Goal: Navigation & Orientation: Find specific page/section

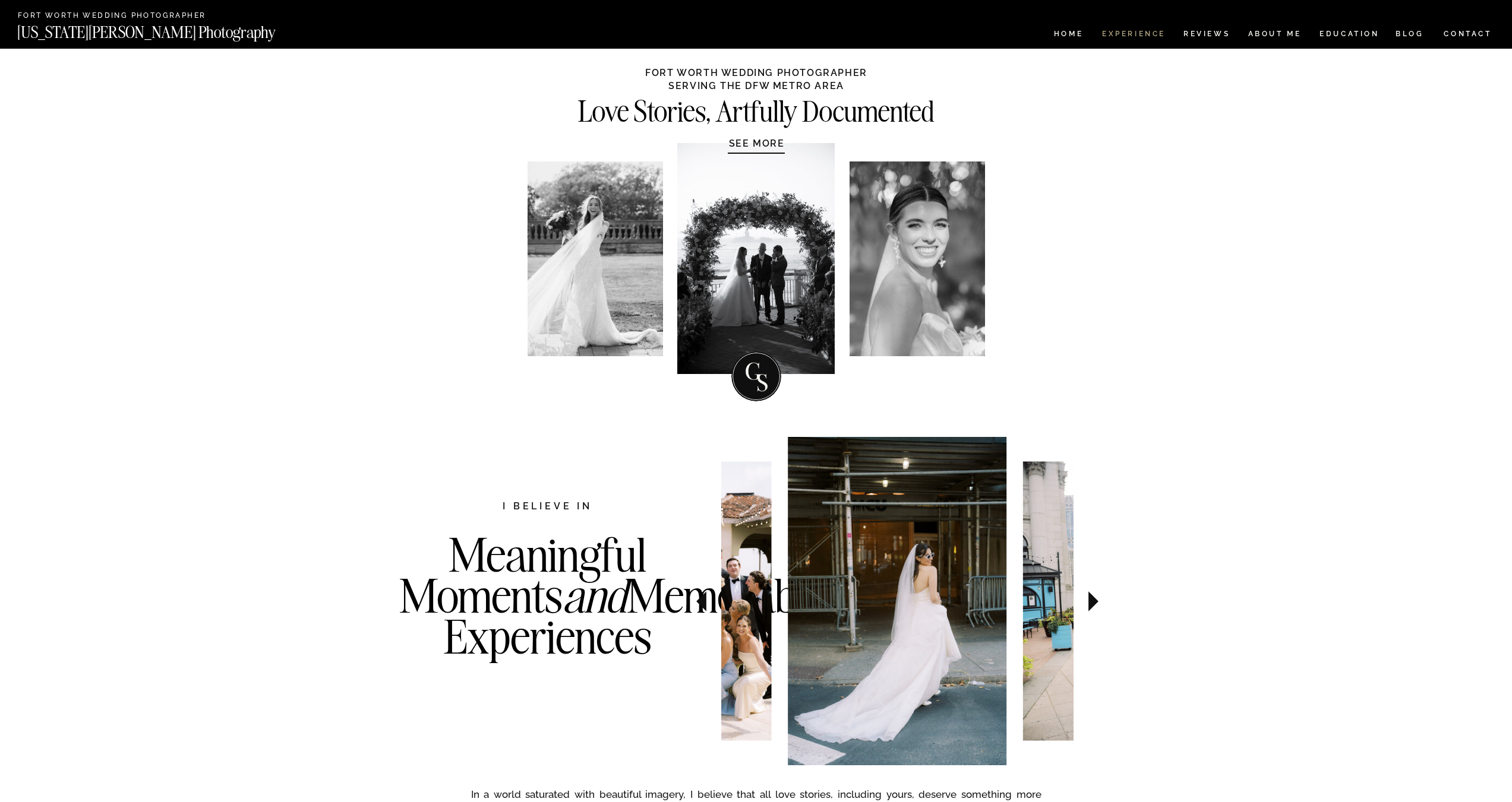
click at [1122, 36] on nav "Experience" at bounding box center [1132, 35] width 63 height 10
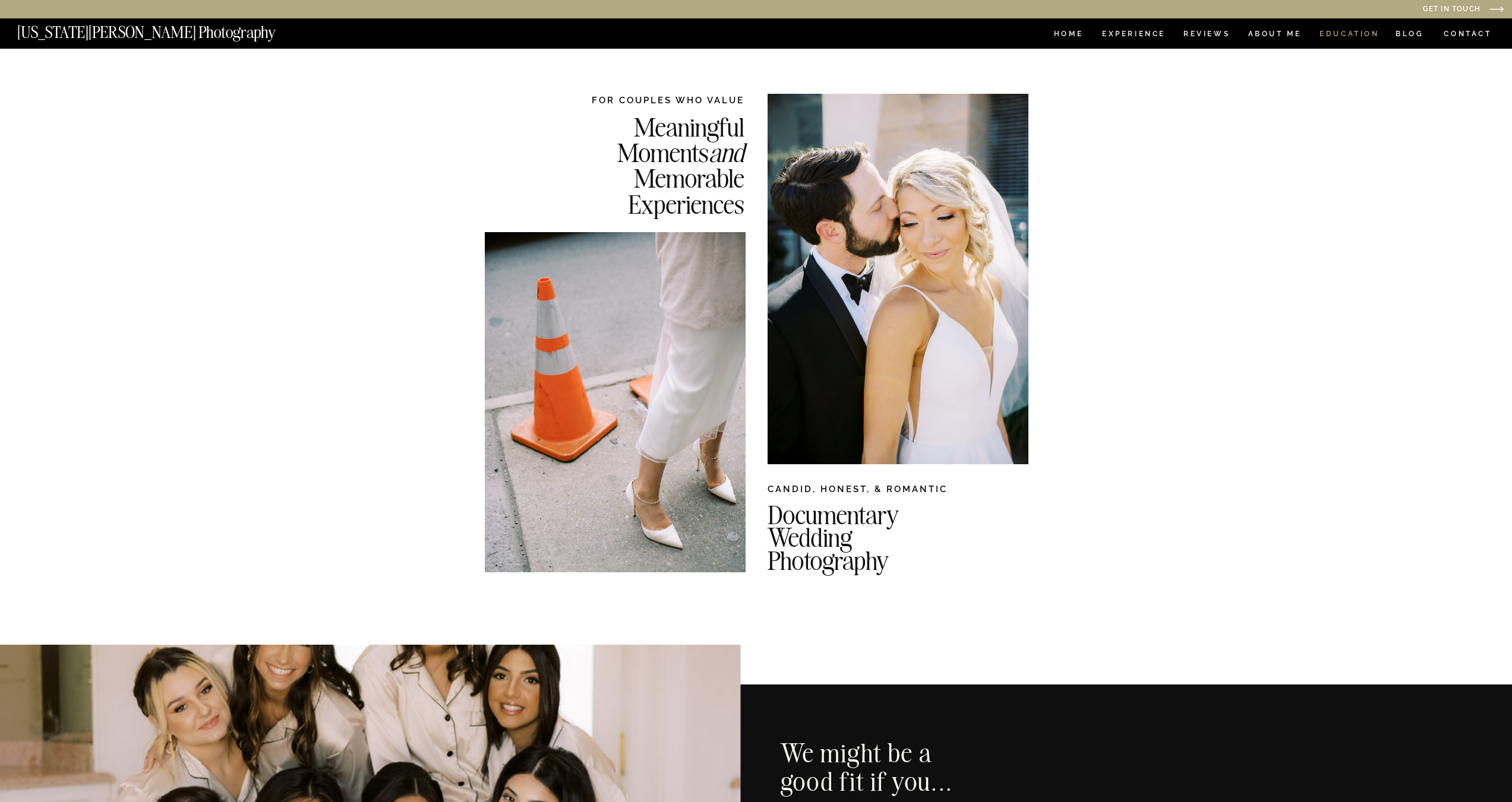
click at [1327, 38] on nav "EDUCATION" at bounding box center [1349, 35] width 63 height 10
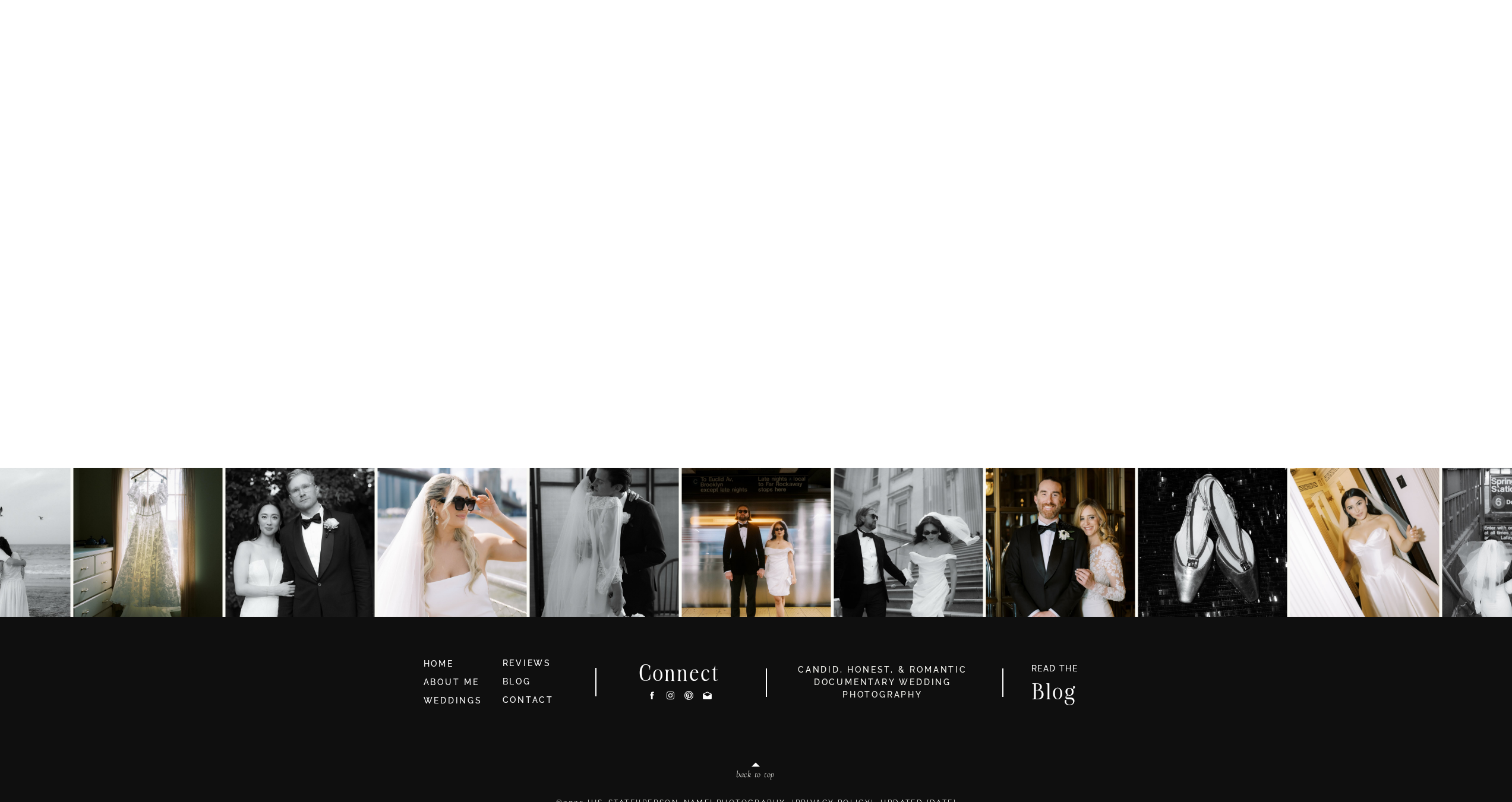
scroll to position [4097, 0]
